Goal: Task Accomplishment & Management: Manage account settings

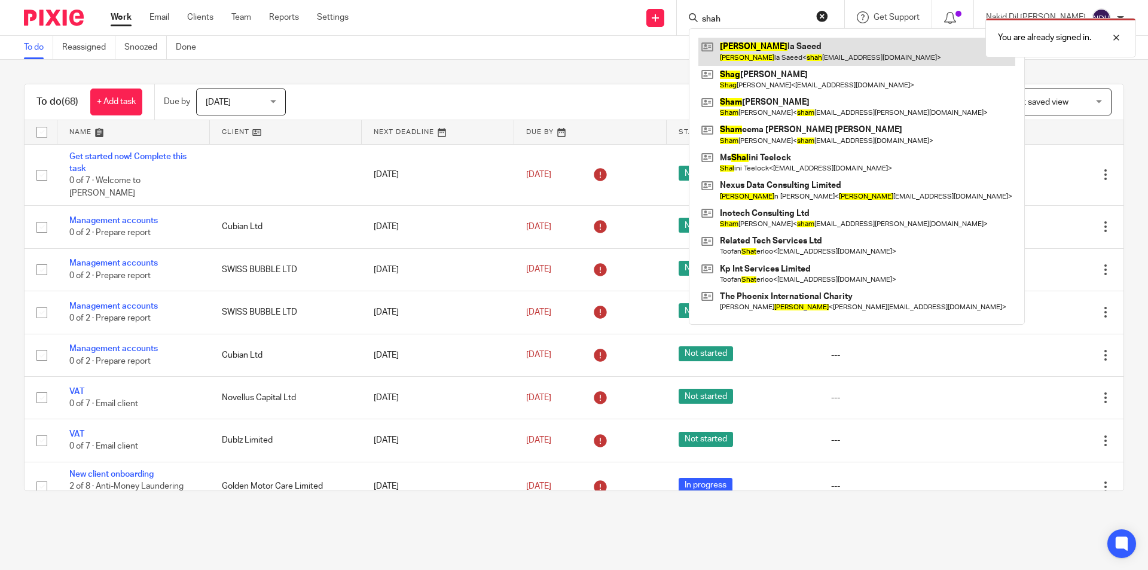
type input "shah"
click at [782, 59] on link at bounding box center [856, 52] width 317 height 28
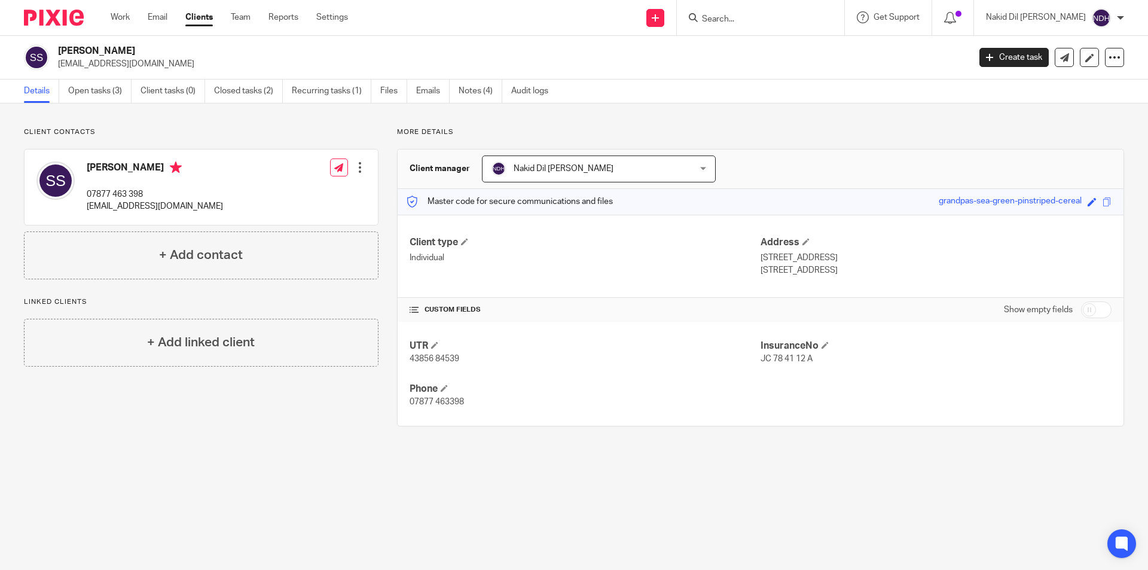
click at [359, 169] on div at bounding box center [360, 167] width 12 height 12
click at [302, 191] on link "Edit contact" at bounding box center [303, 193] width 114 height 17
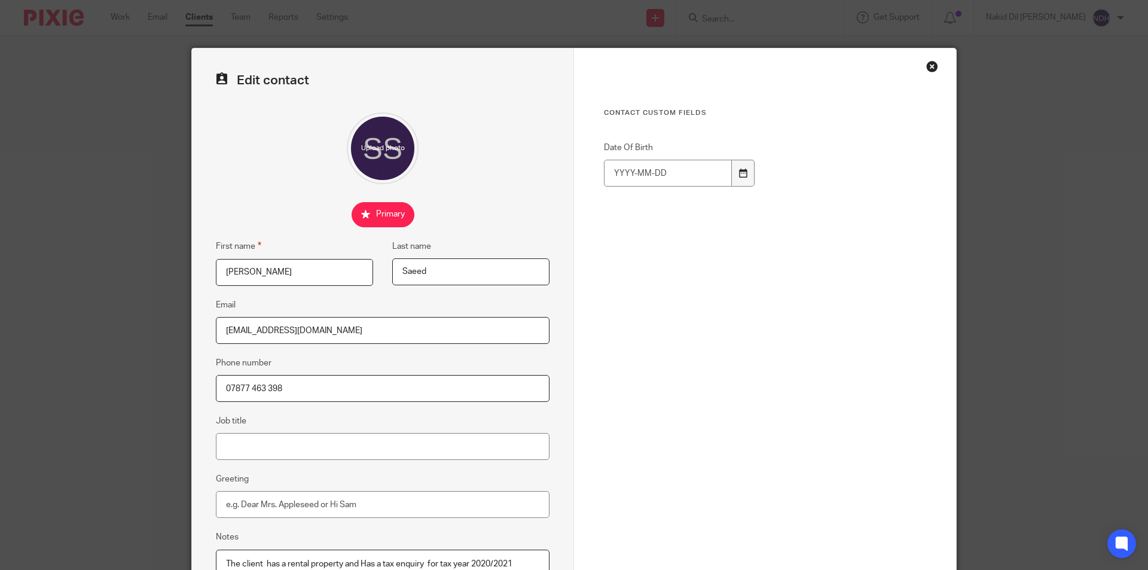
click at [741, 173] on icon at bounding box center [742, 173] width 9 height 9
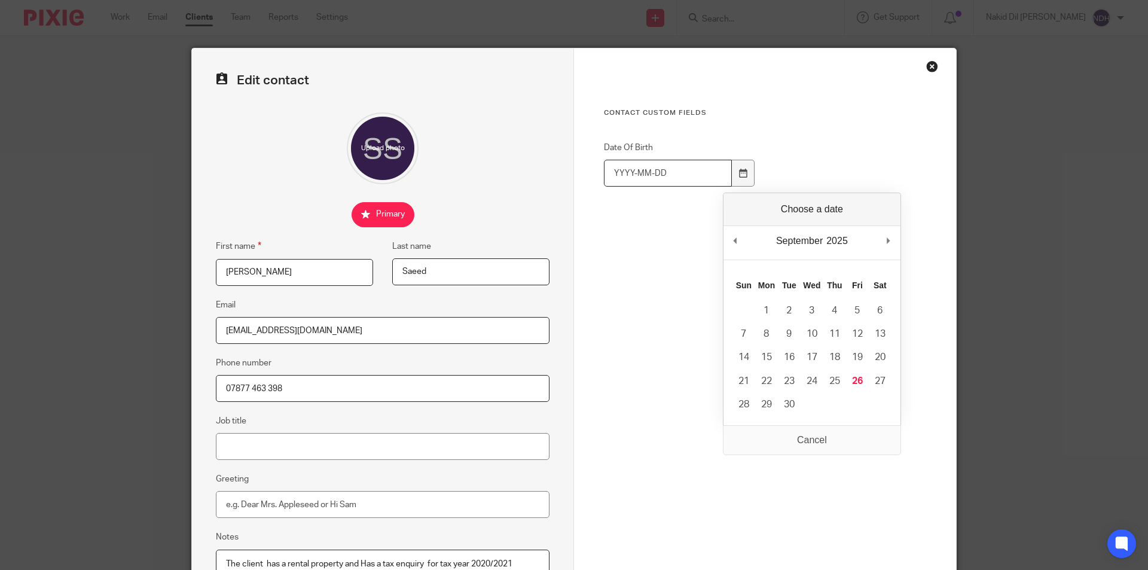
click at [618, 176] on input "Date Of Birth" at bounding box center [668, 173] width 128 height 27
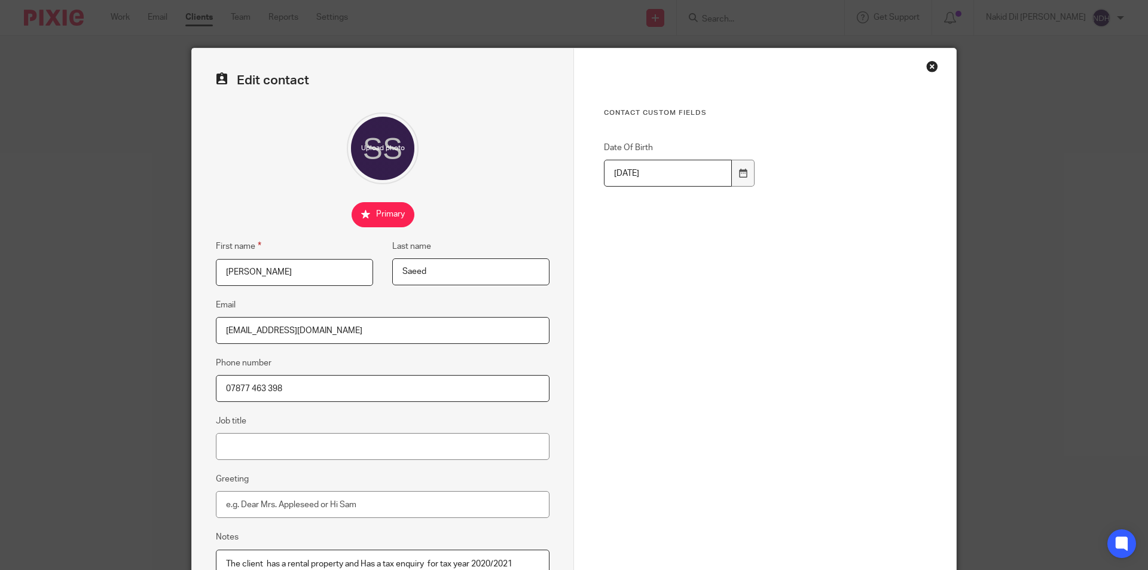
type input "1975-09-11"
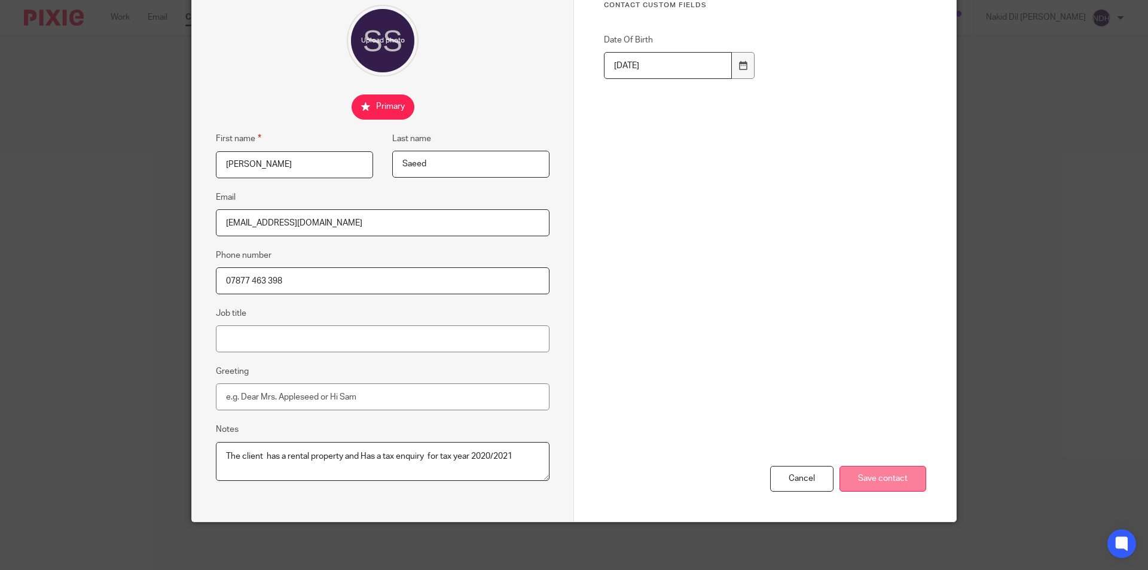
click at [882, 484] on input "Save contact" at bounding box center [882, 479] width 87 height 26
click at [878, 480] on input "Save contact" at bounding box center [882, 479] width 87 height 26
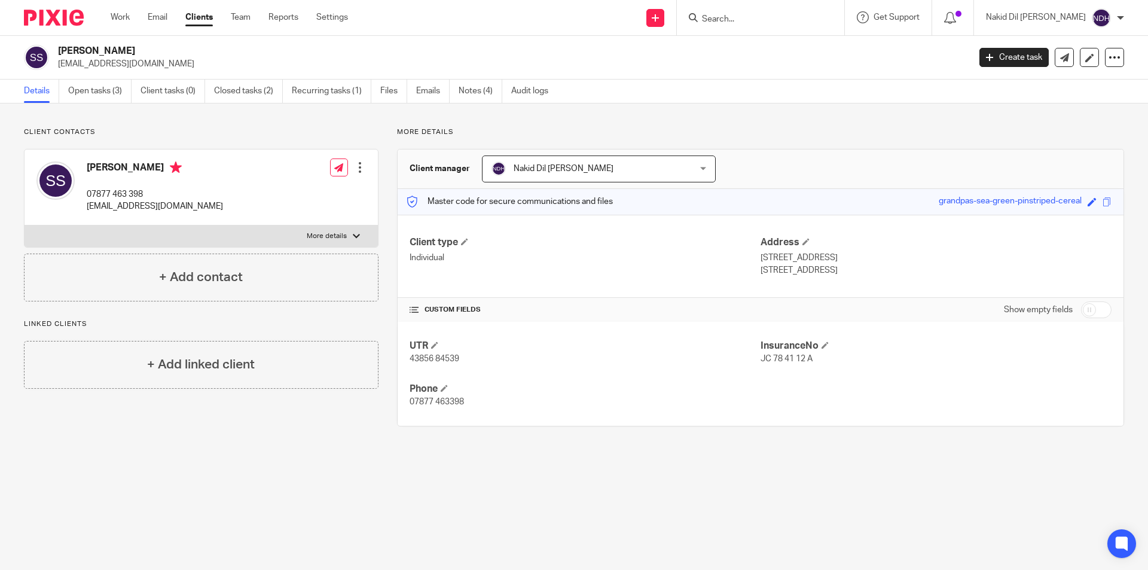
click at [357, 164] on div at bounding box center [360, 167] width 12 height 12
click at [282, 190] on link "Edit contact" at bounding box center [303, 193] width 114 height 17
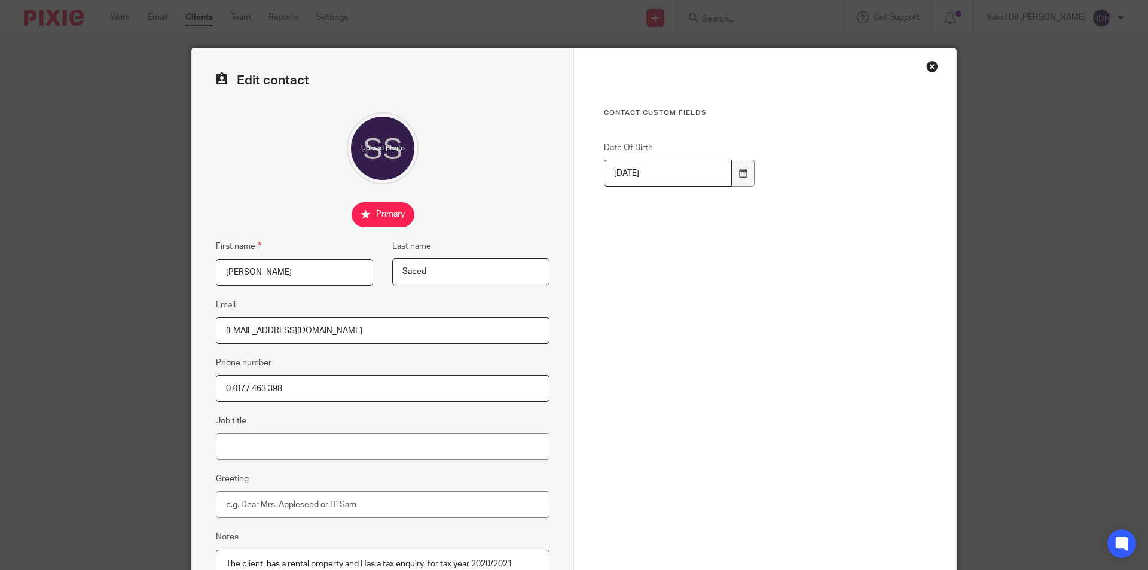
scroll to position [108, 0]
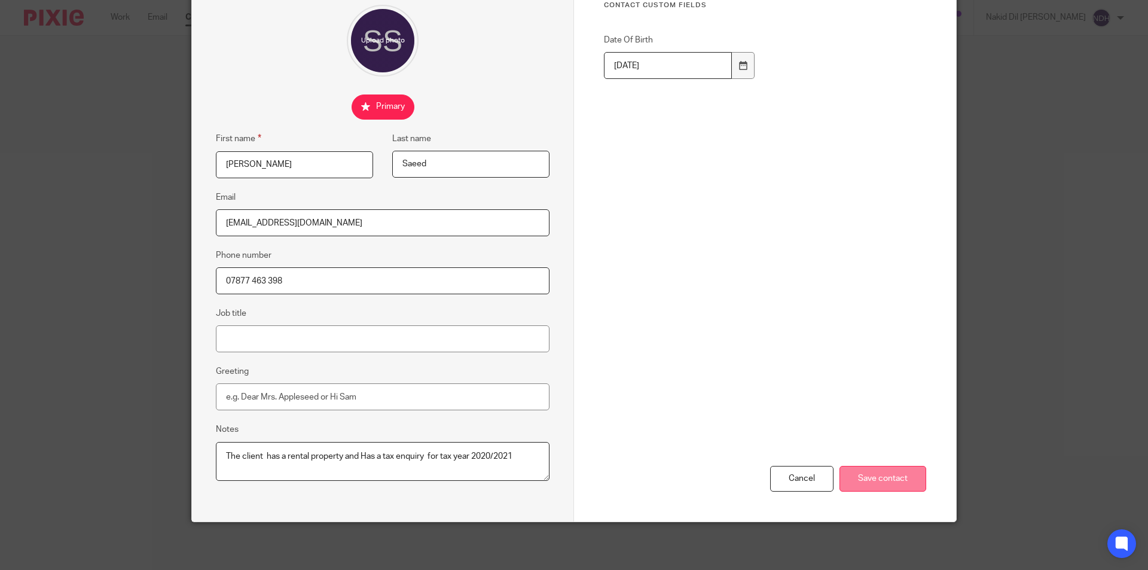
click at [885, 477] on input "Save contact" at bounding box center [882, 479] width 87 height 26
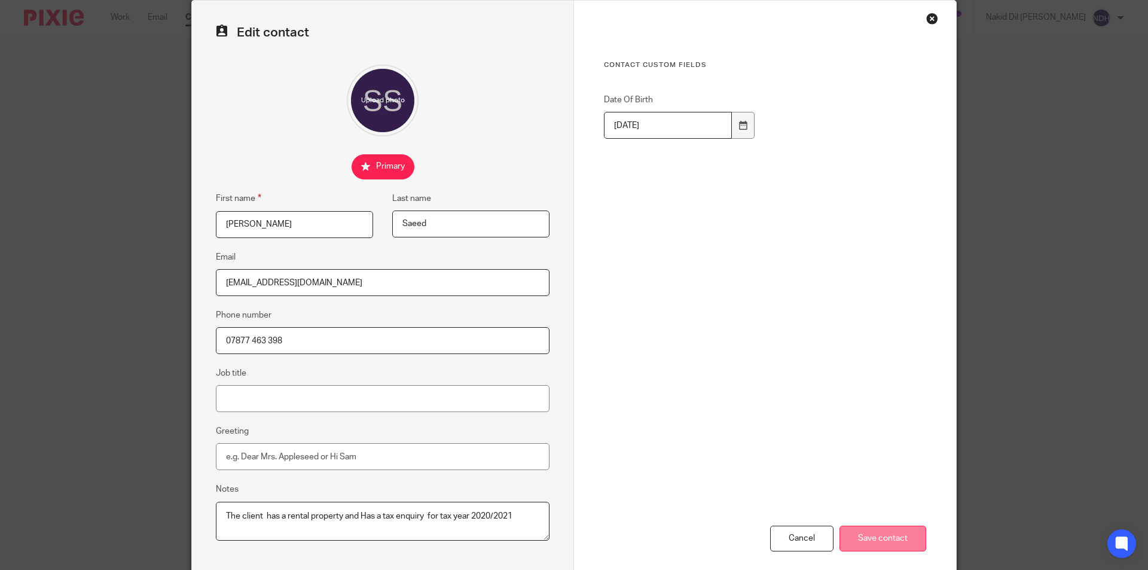
click at [867, 532] on input "Save contact" at bounding box center [882, 539] width 87 height 26
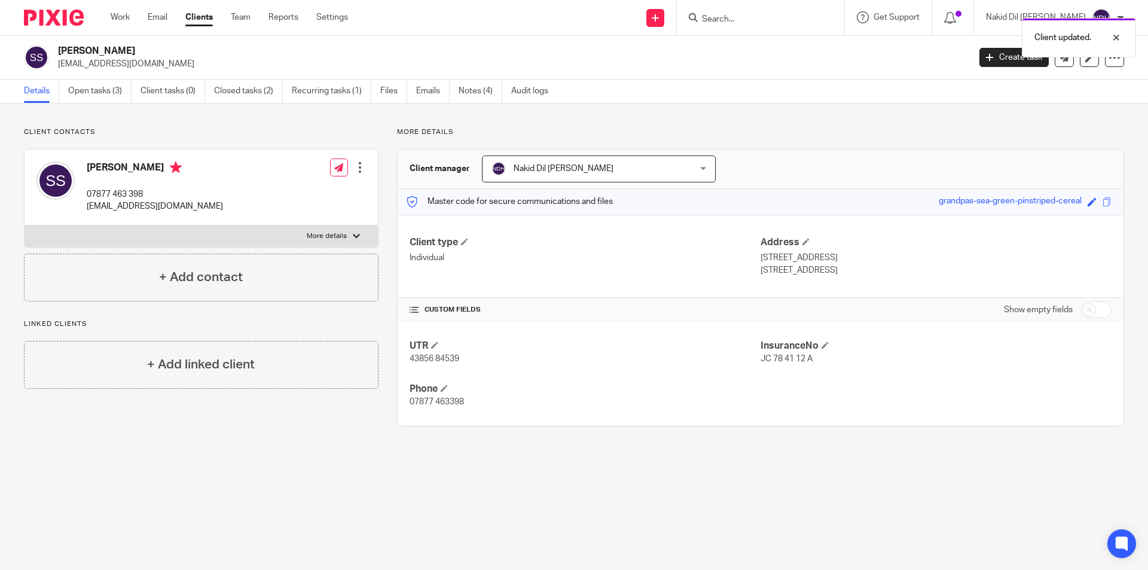
click at [1092, 313] on input "checkbox" at bounding box center [1096, 309] width 30 height 17
checkbox input "true"
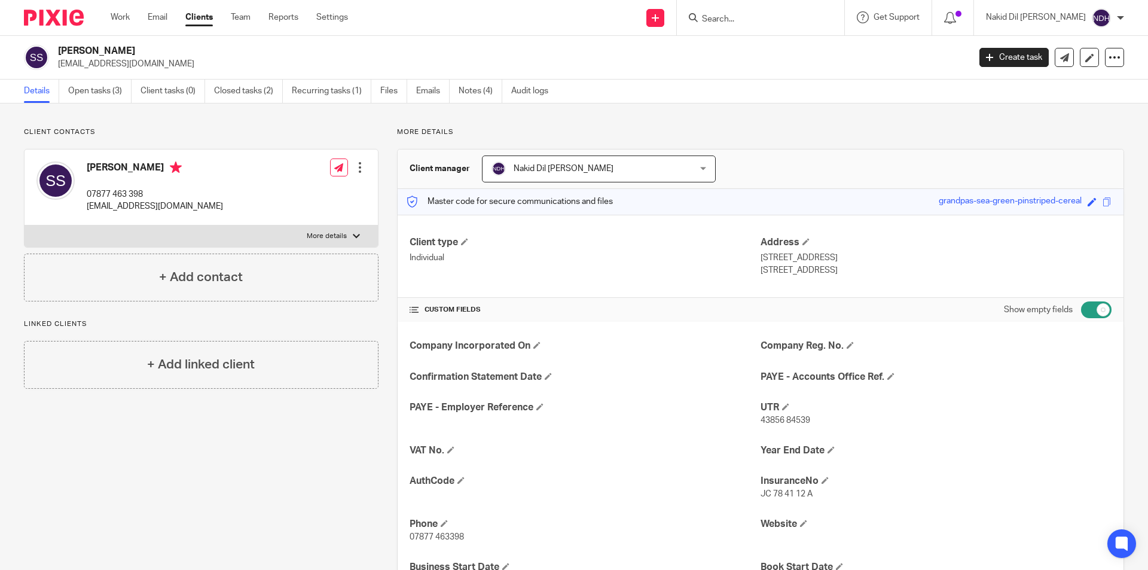
drag, startPoint x: 791, startPoint y: 107, endPoint x: 795, endPoint y: 133, distance: 26.6
click at [791, 107] on div "Client contacts [PERSON_NAME] 07877 463 398 [EMAIL_ADDRESS][DOMAIN_NAME] Edit c…" at bounding box center [574, 421] width 1148 height 636
